Goal: Task Accomplishment & Management: Use online tool/utility

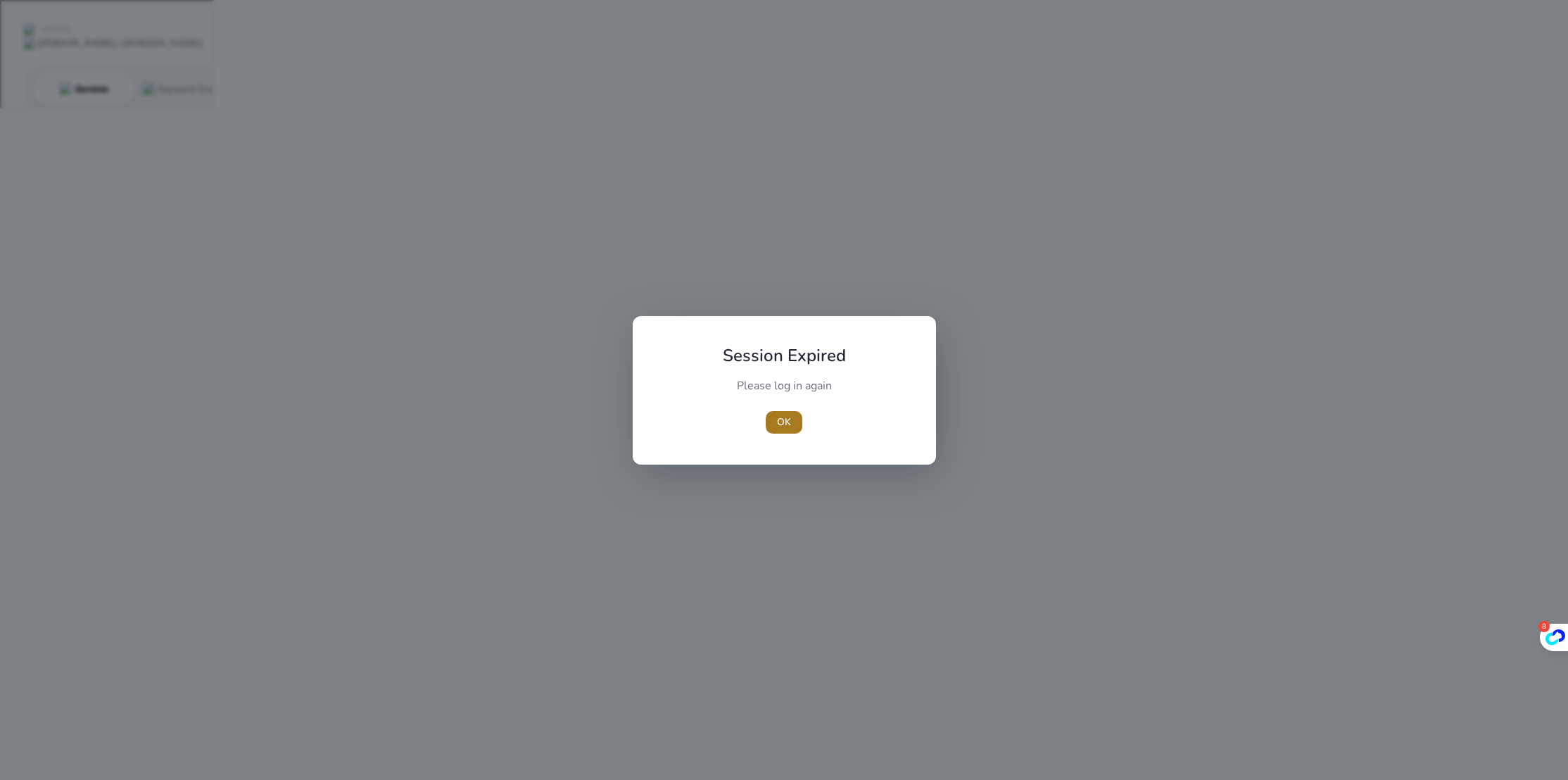
click at [783, 421] on span "OK" at bounding box center [784, 422] width 14 height 15
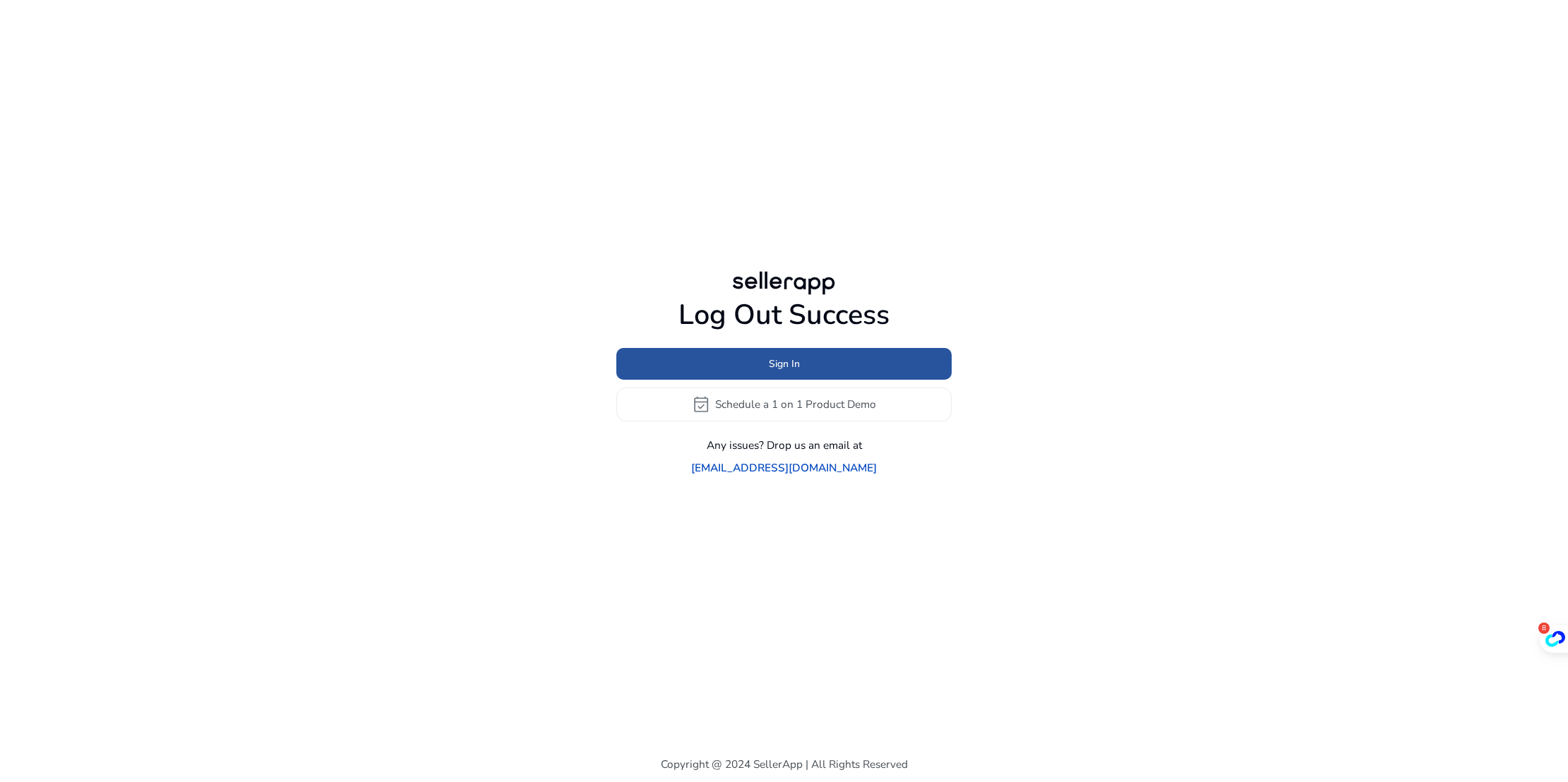
click at [801, 377] on span at bounding box center [784, 363] width 335 height 34
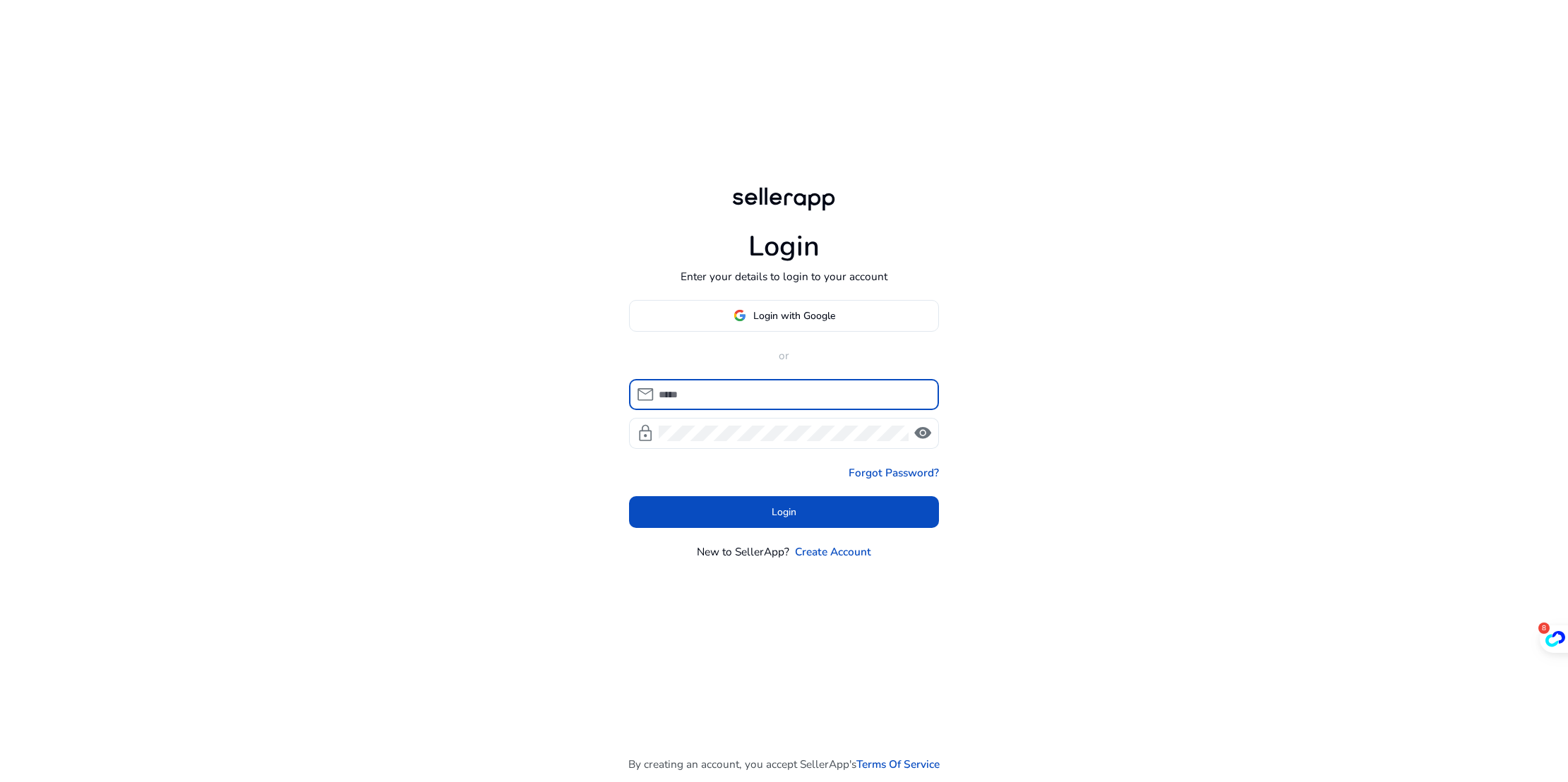
type input "**********"
click at [785, 316] on span "Login with Google" at bounding box center [794, 315] width 82 height 15
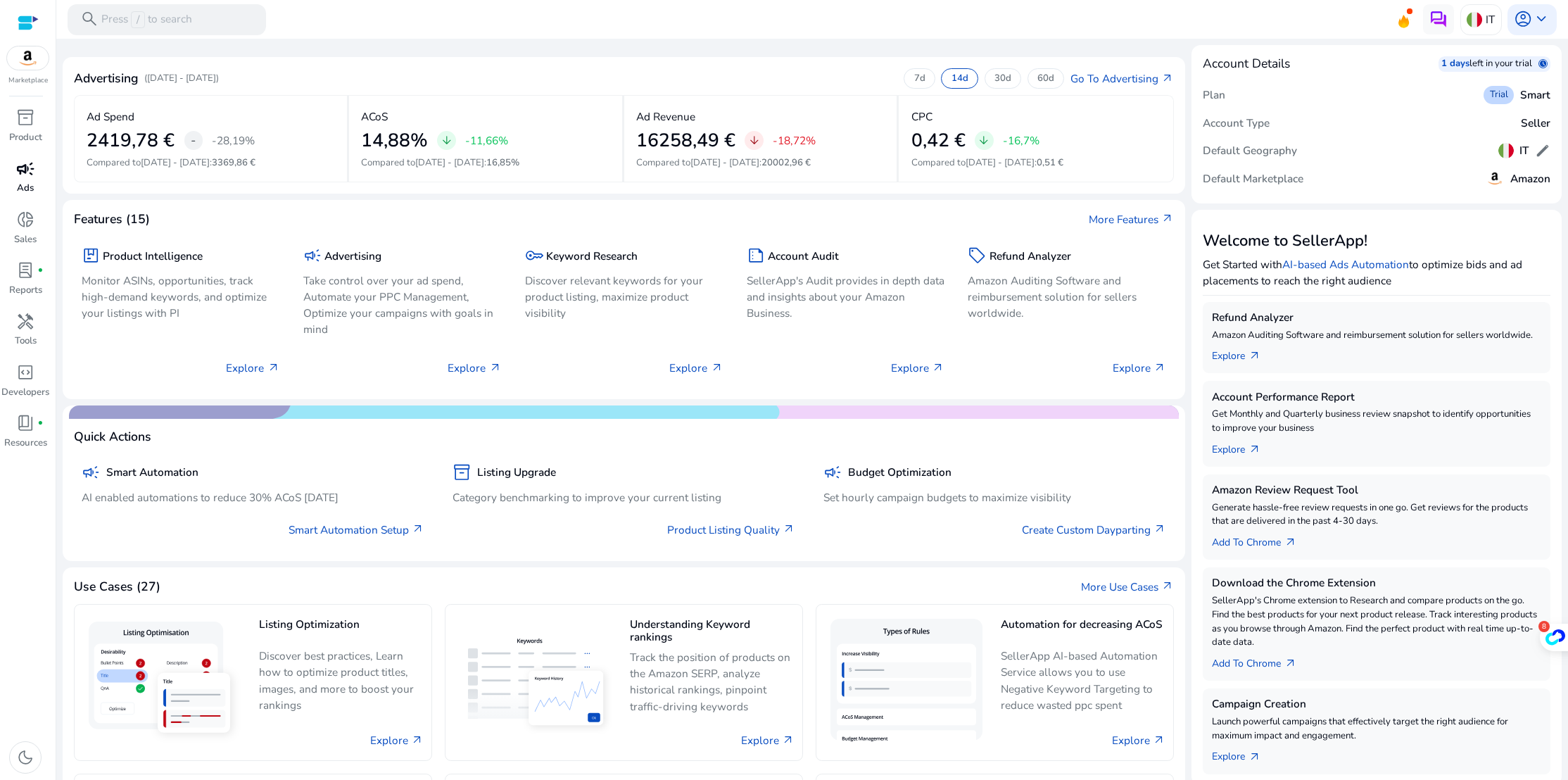
click at [24, 188] on p "Ads" at bounding box center [25, 188] width 17 height 14
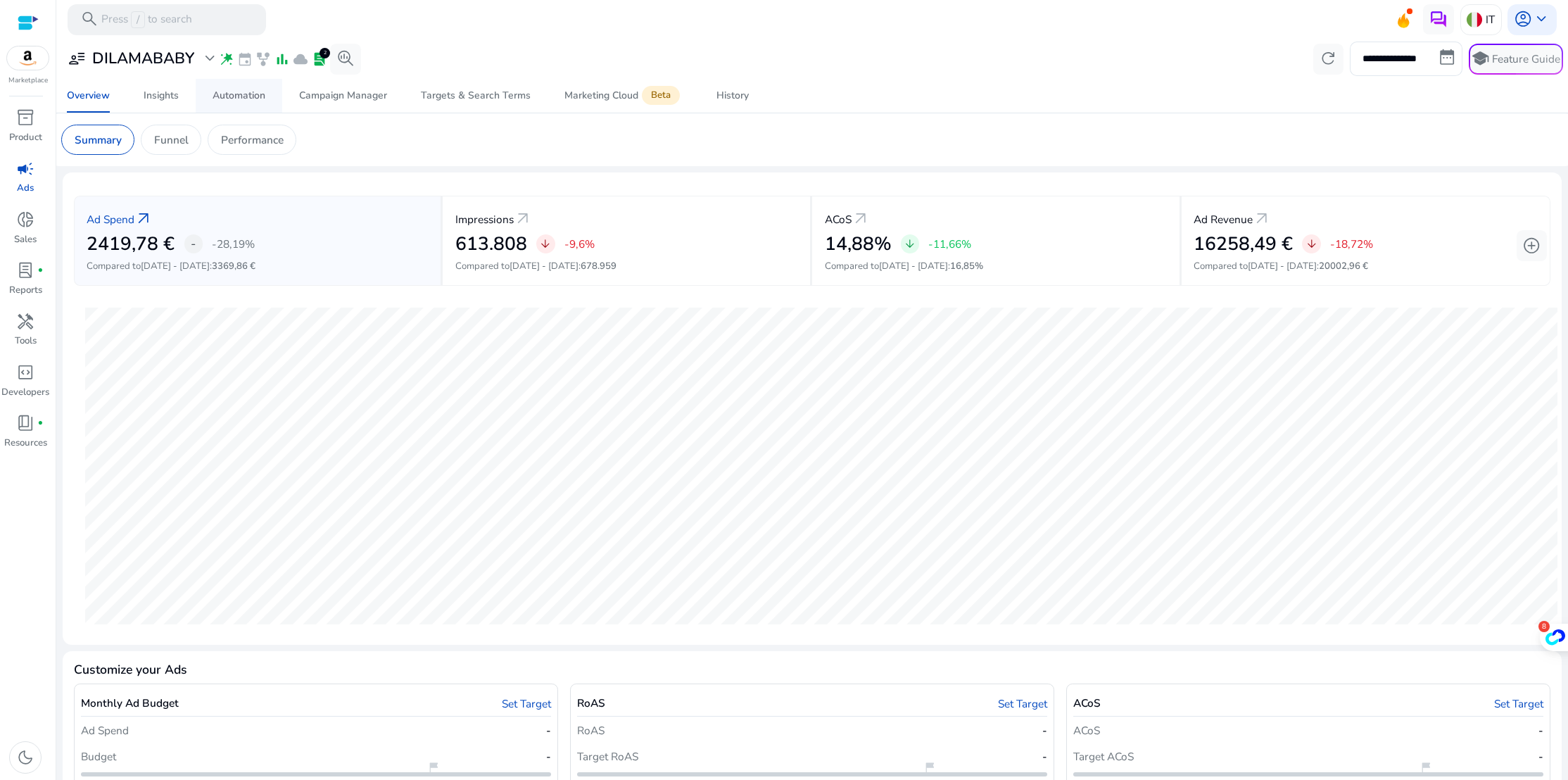
click at [258, 97] on div "Automation" at bounding box center [239, 95] width 53 height 10
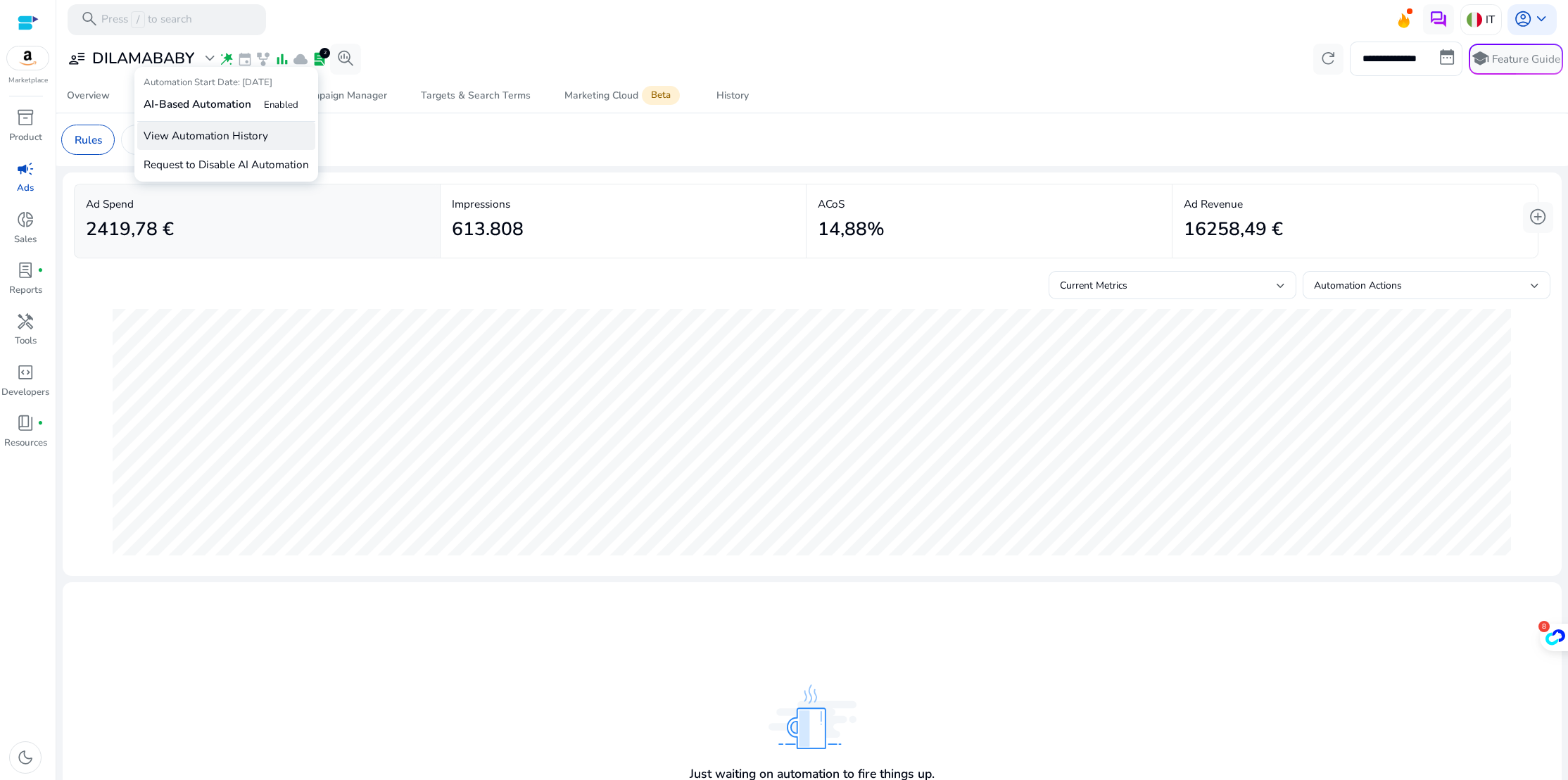
click at [228, 139] on p "View Automation History" at bounding box center [226, 135] width 178 height 29
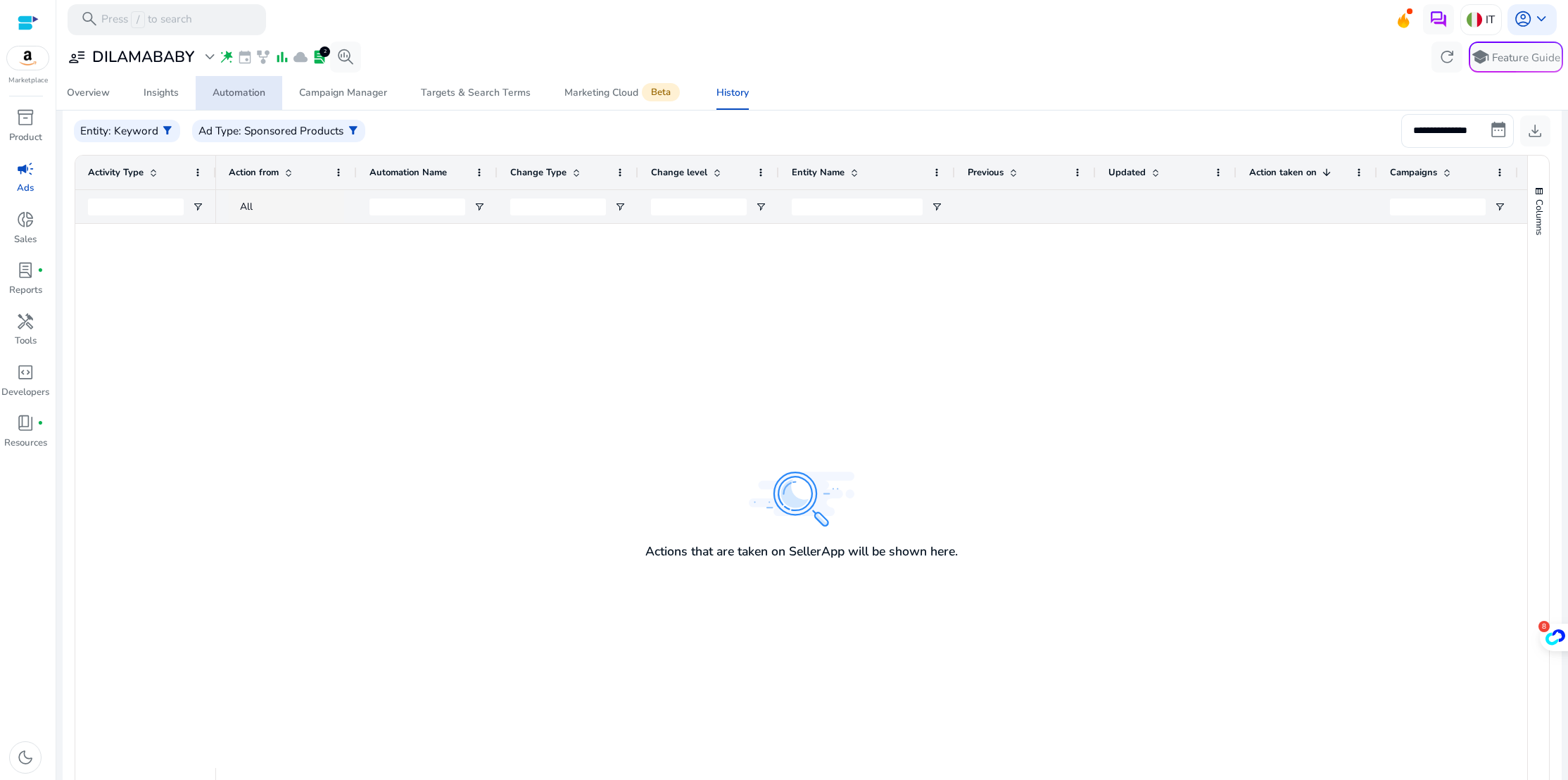
scroll to position [256, 0]
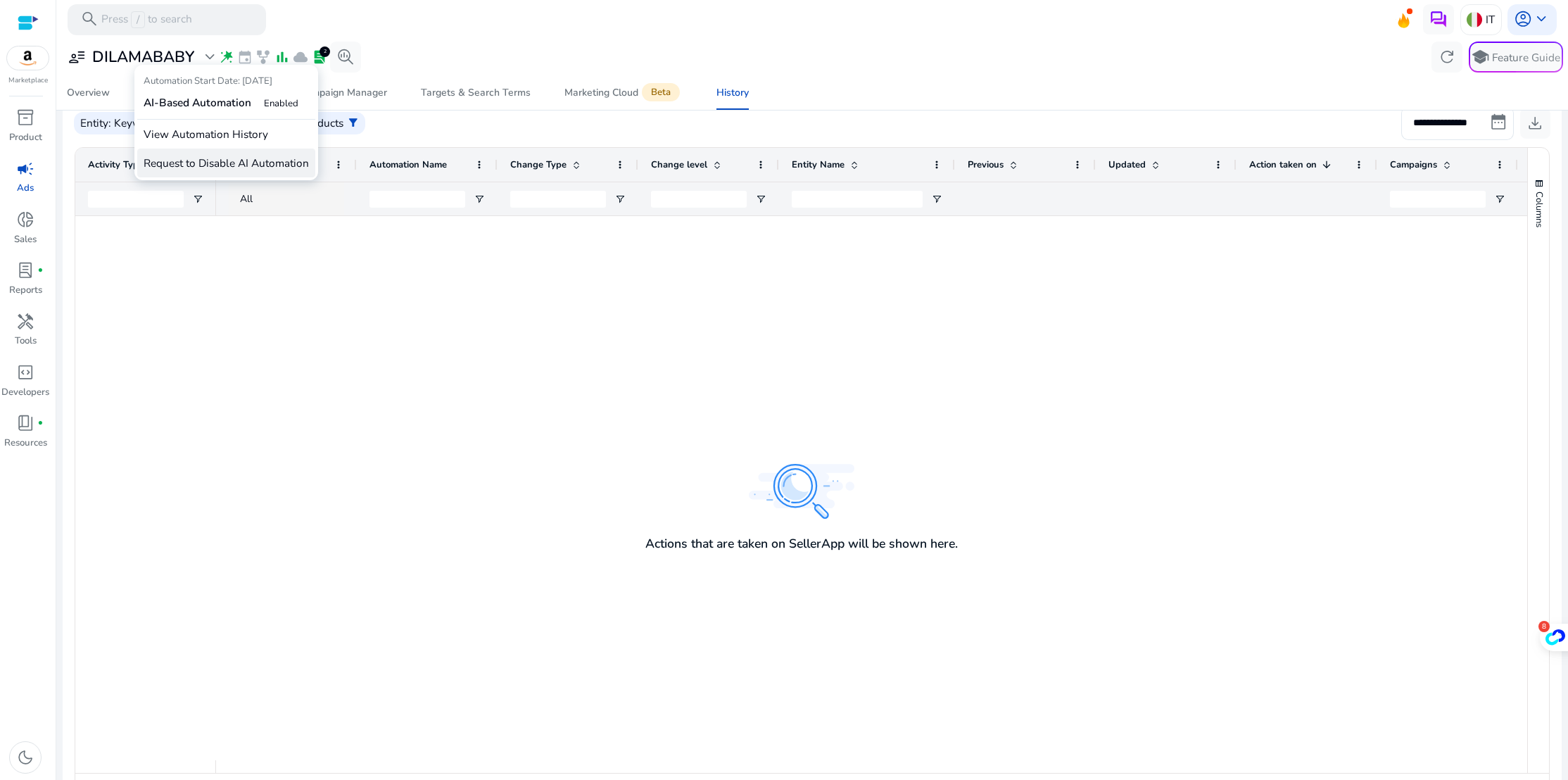
click at [192, 158] on p "Request to Disable AI Automation" at bounding box center [226, 162] width 178 height 29
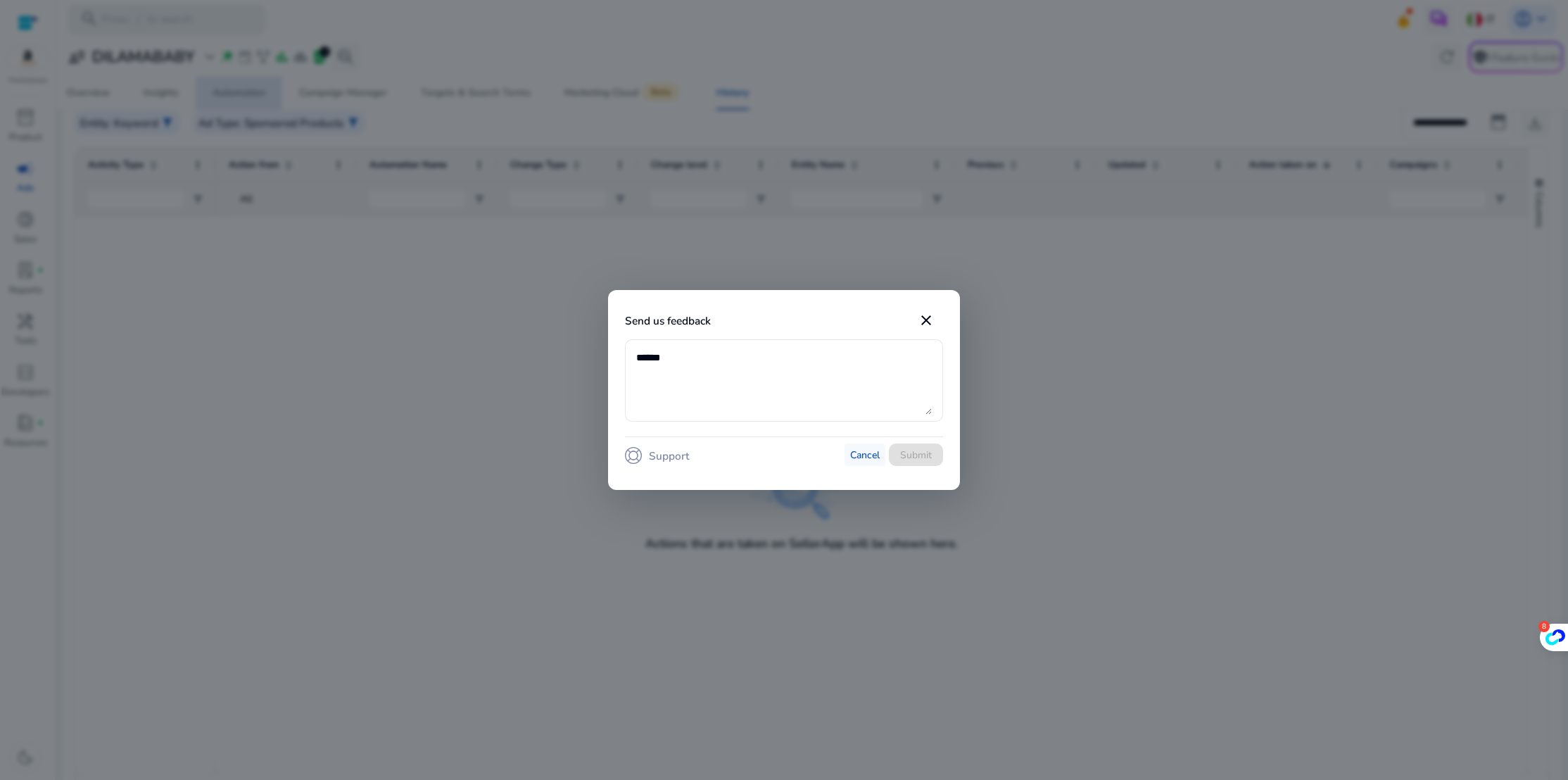
click at [859, 457] on span "Cancel" at bounding box center [865, 455] width 29 height 15
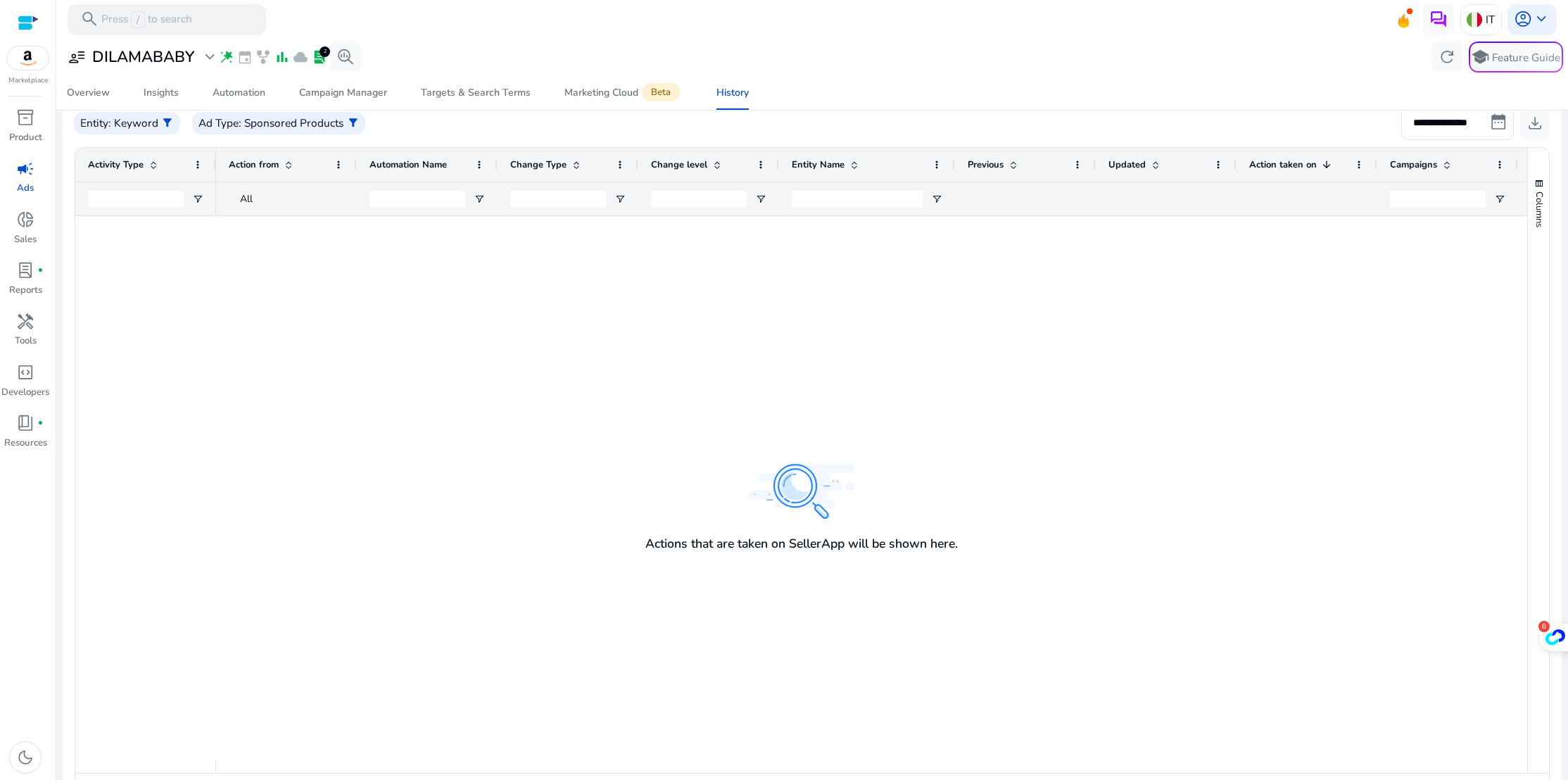
drag, startPoint x: 34, startPoint y: 592, endPoint x: 14, endPoint y: 509, distance: 85.4
click at [14, 509] on div "inventory_2 Product campaign Ads donut_small Sales lab_profile fiber_manual_rec…" at bounding box center [28, 443] width 55 height 675
